Goal: Information Seeking & Learning: Understand process/instructions

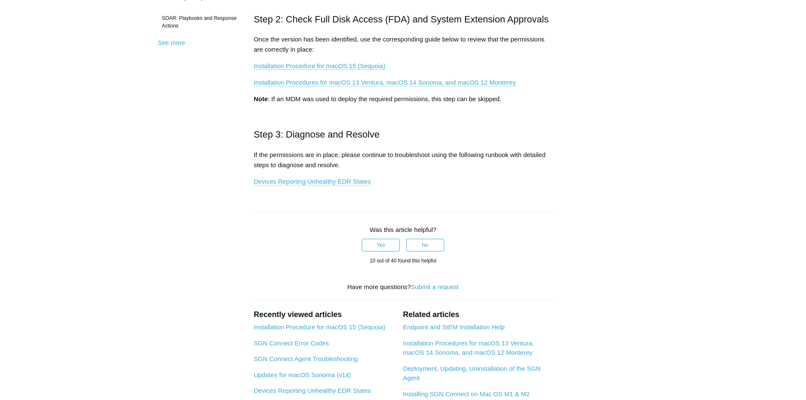
scroll to position [254, 0]
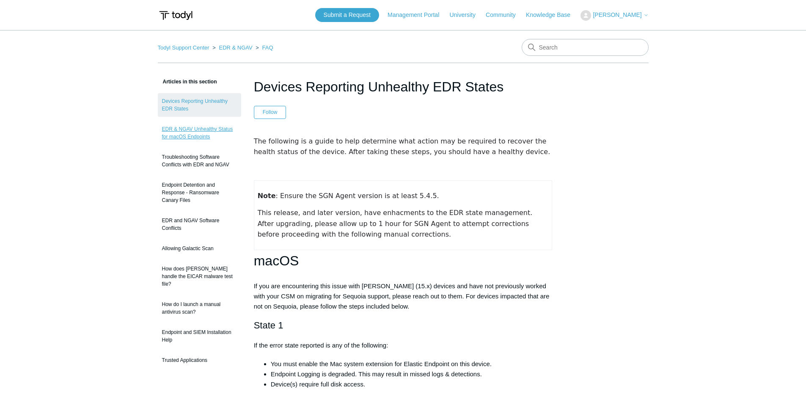
click at [202, 136] on link "EDR & NGAV Unhealthy Status for macOS Endpoints" at bounding box center [199, 133] width 83 height 24
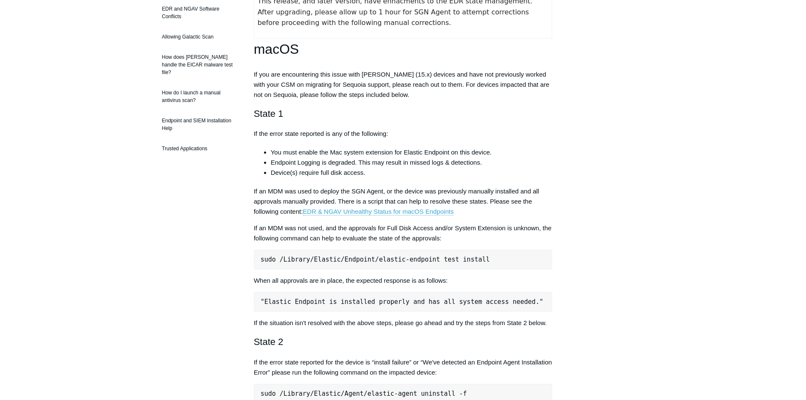
scroll to position [423, 0]
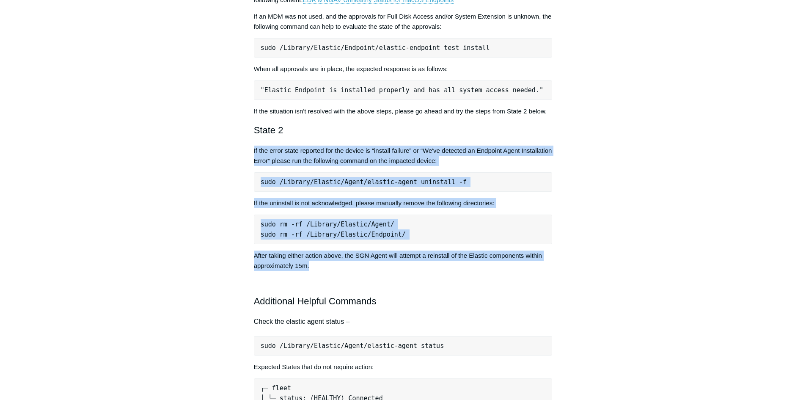
copy div "If the error state reported for the device is “install failure” or “We've detec…"
drag, startPoint x: 253, startPoint y: 148, endPoint x: 575, endPoint y: 263, distance: 342.1
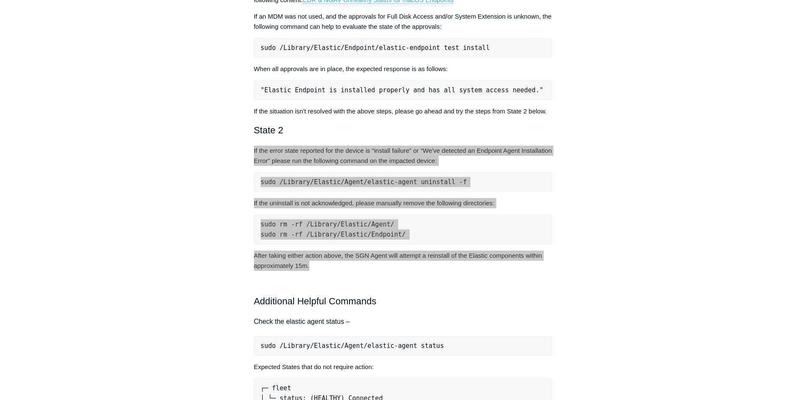
scroll to position [550, 0]
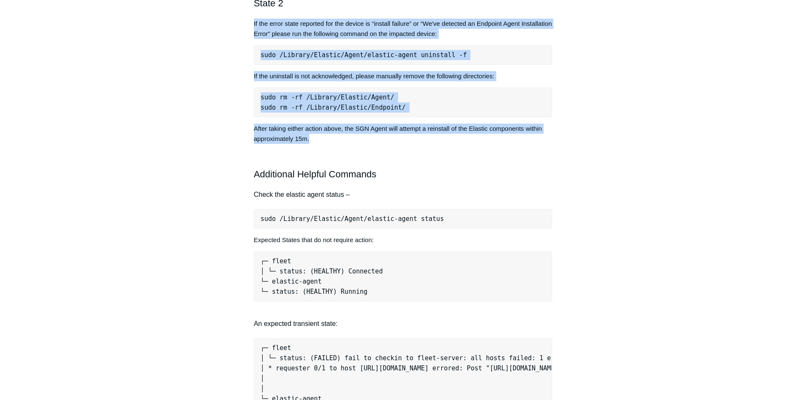
click at [618, 214] on div "Articles in this section Devices Reporting Unhealthy EDR States EDR & NGAV Unhe…" at bounding box center [403, 395] width 491 height 1738
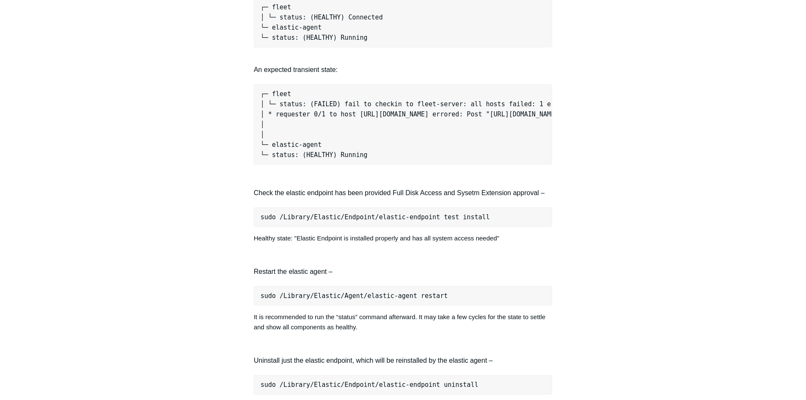
scroll to position [846, 0]
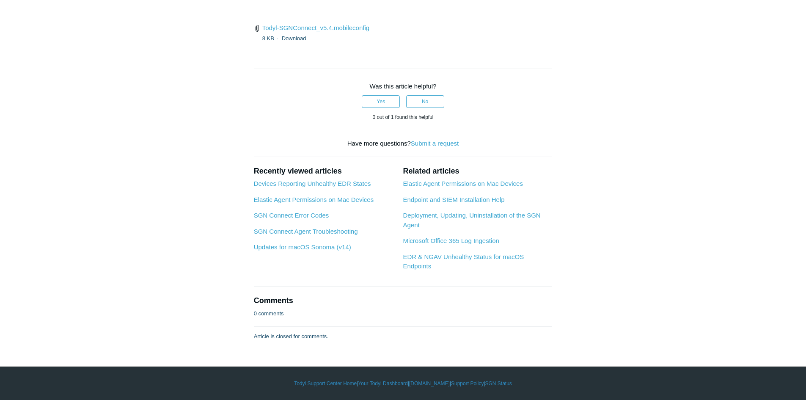
scroll to position [1650, 0]
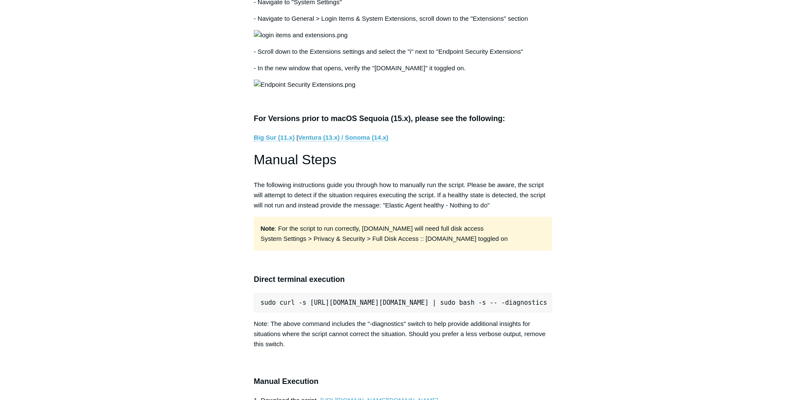
scroll to position [381, 0]
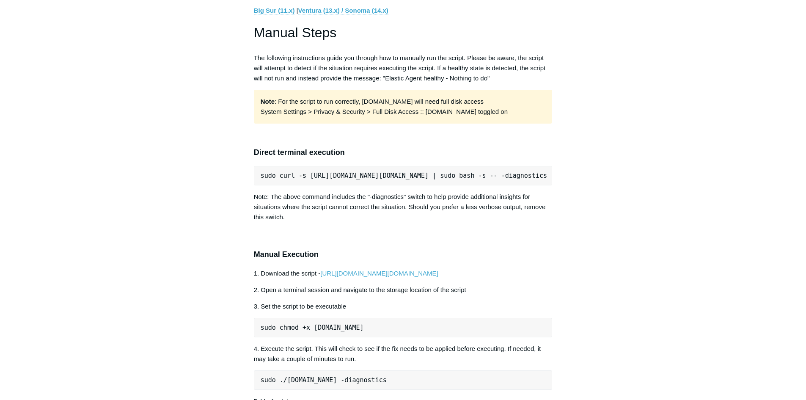
click at [713, 146] on main "Todyl Support Center EDR & NGAV FAQ Articles in this section Devices Reporting …" at bounding box center [403, 138] width 806 height 1487
click at [123, 47] on main "Todyl Support Center EDR & NGAV FAQ Articles in this section Devices Reporting …" at bounding box center [403, 138] width 806 height 1487
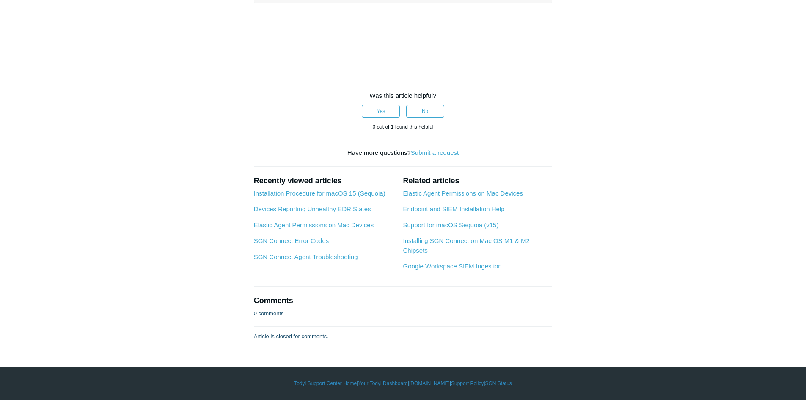
scroll to position [1354, 0]
